Goal: Information Seeking & Learning: Find contact information

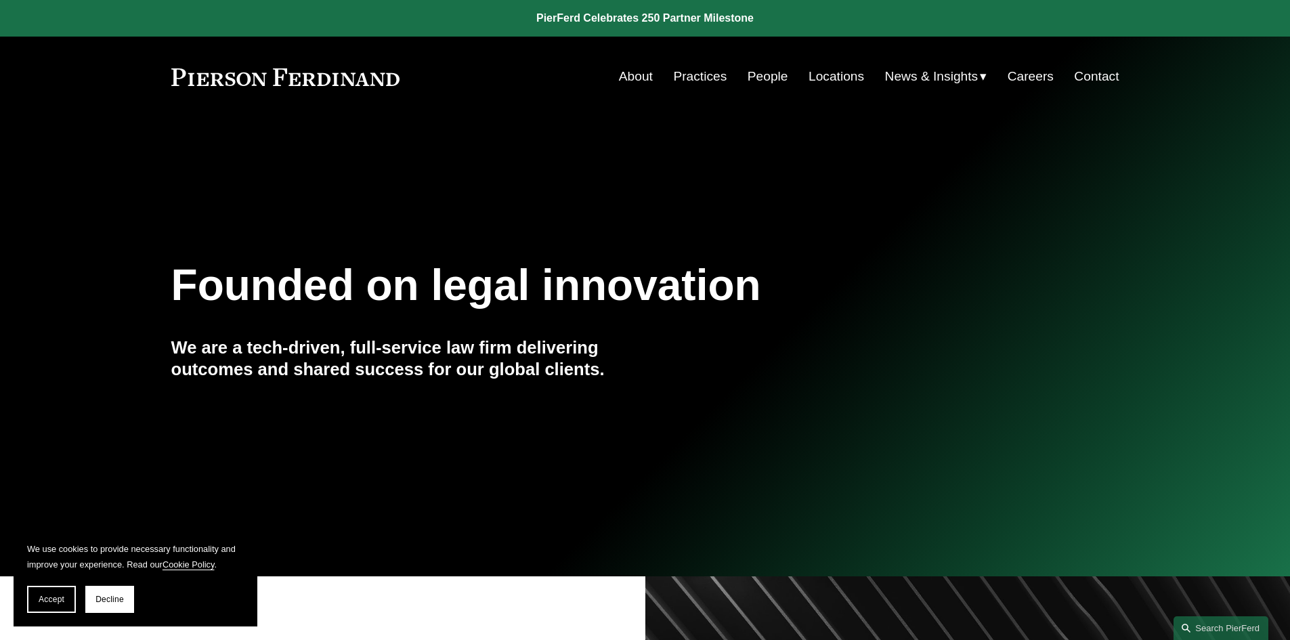
click at [1096, 79] on link "Contact" at bounding box center [1096, 77] width 45 height 26
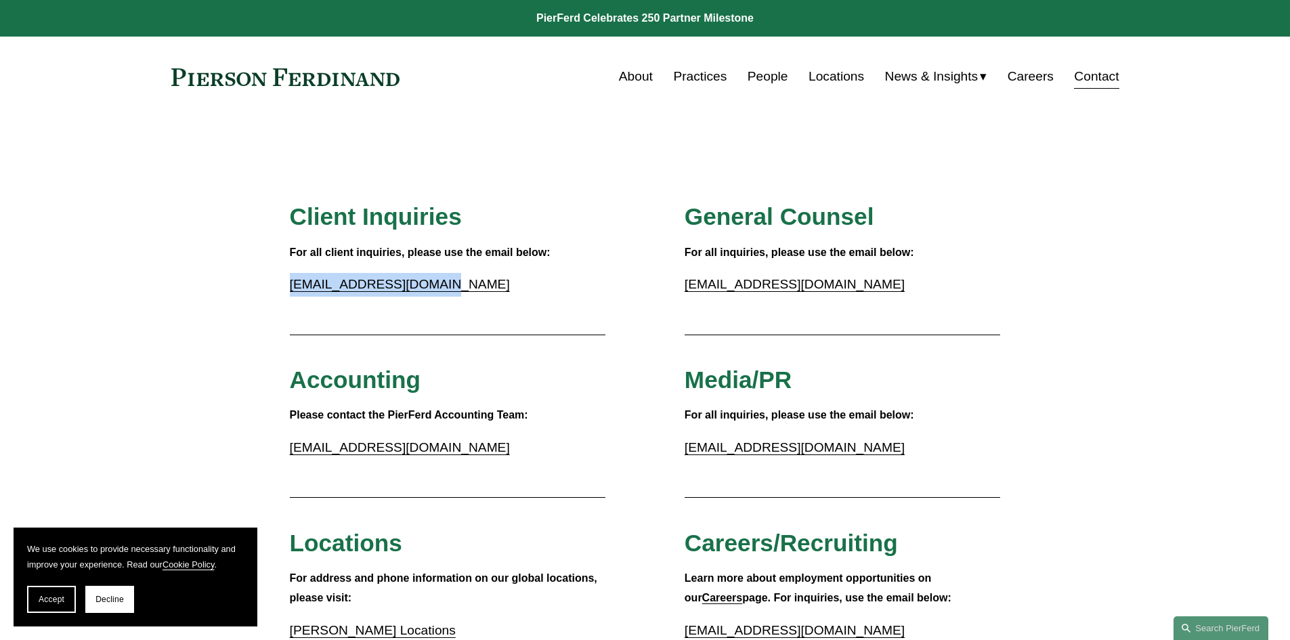
drag, startPoint x: 436, startPoint y: 289, endPoint x: 286, endPoint y: 286, distance: 150.3
copy link "inquiries@pierferd.com"
